Goal: Information Seeking & Learning: Learn about a topic

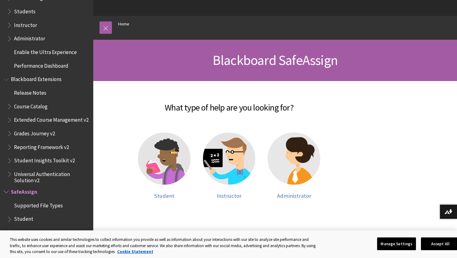
scroll to position [50, 0]
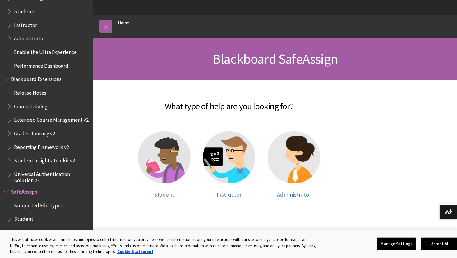
click at [170, 192] on span "Student" at bounding box center [164, 194] width 20 height 7
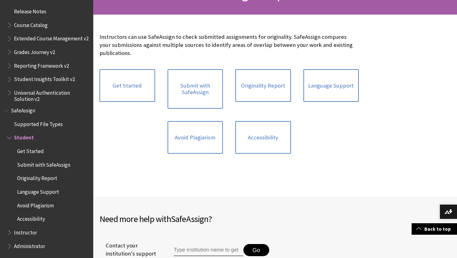
scroll to position [117, 0]
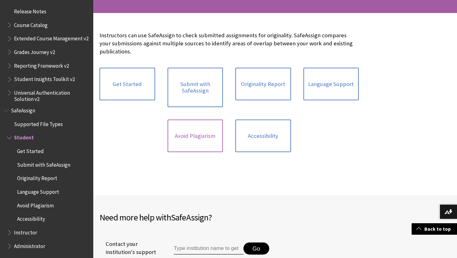
click at [198, 149] on link "Avoid Plagiarism" at bounding box center [195, 136] width 56 height 33
